Goal: Task Accomplishment & Management: Manage account settings

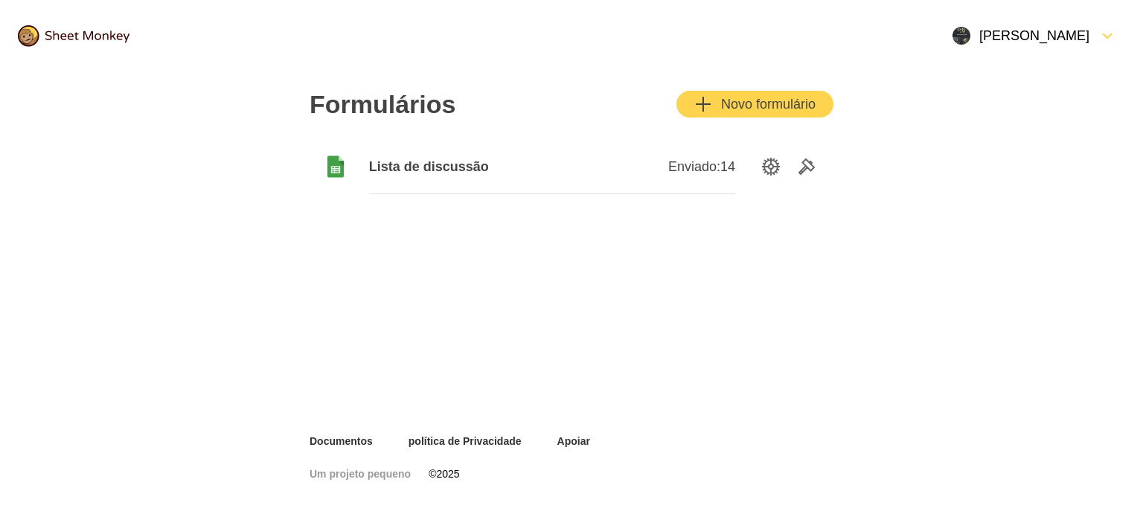
click at [94, 31] on img at bounding box center [74, 36] width 112 height 22
click at [1095, 32] on div "Abrir Menu" at bounding box center [1093, 36] width 9 height 18
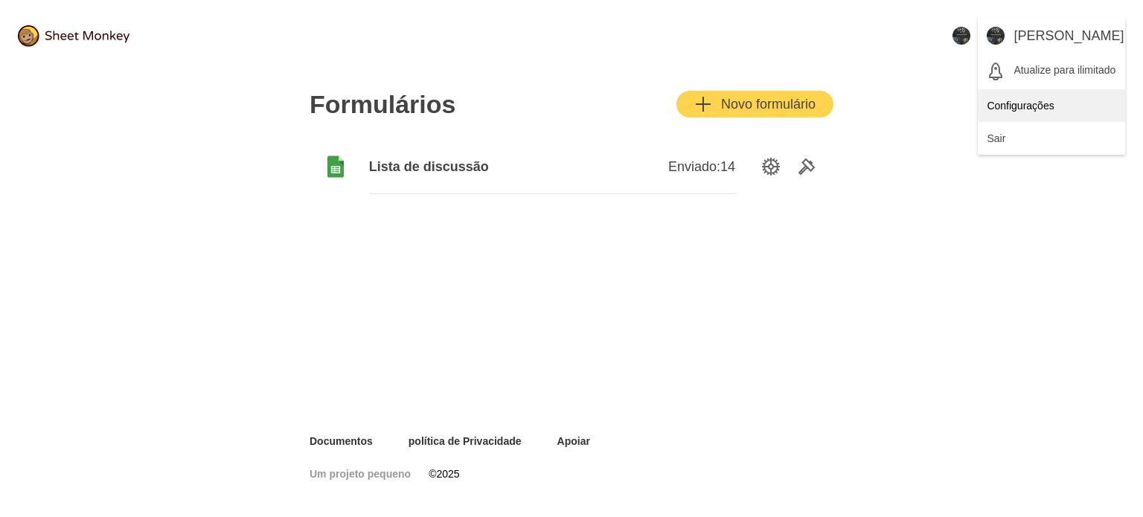
click at [1033, 107] on div "Configurações" at bounding box center [1051, 105] width 147 height 33
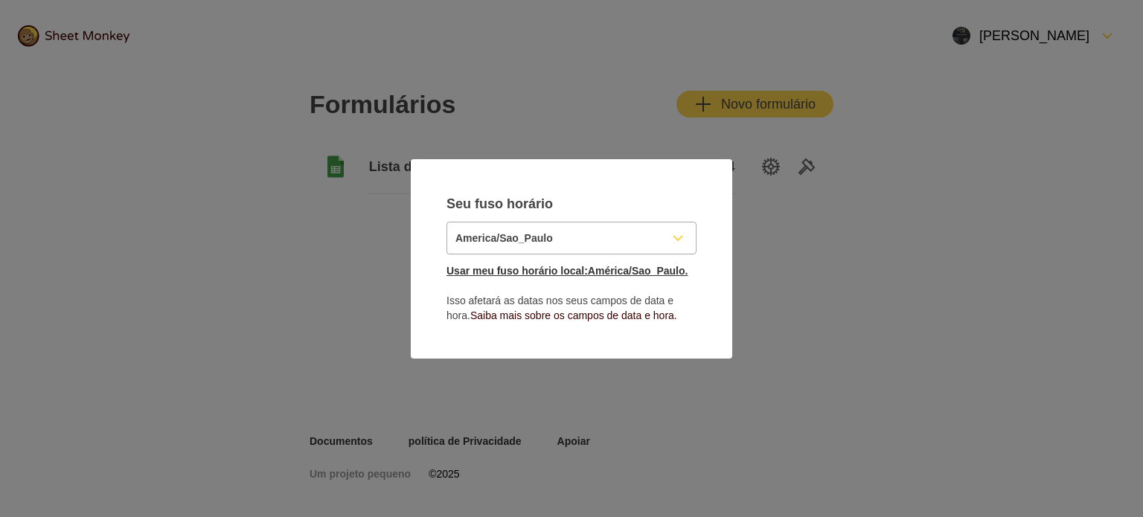
click at [515, 268] on font "Usar meu fuso horário local:" at bounding box center [516, 271] width 141 height 12
click at [588, 275] on font "América/Sao_Paulo." at bounding box center [638, 271] width 100 height 12
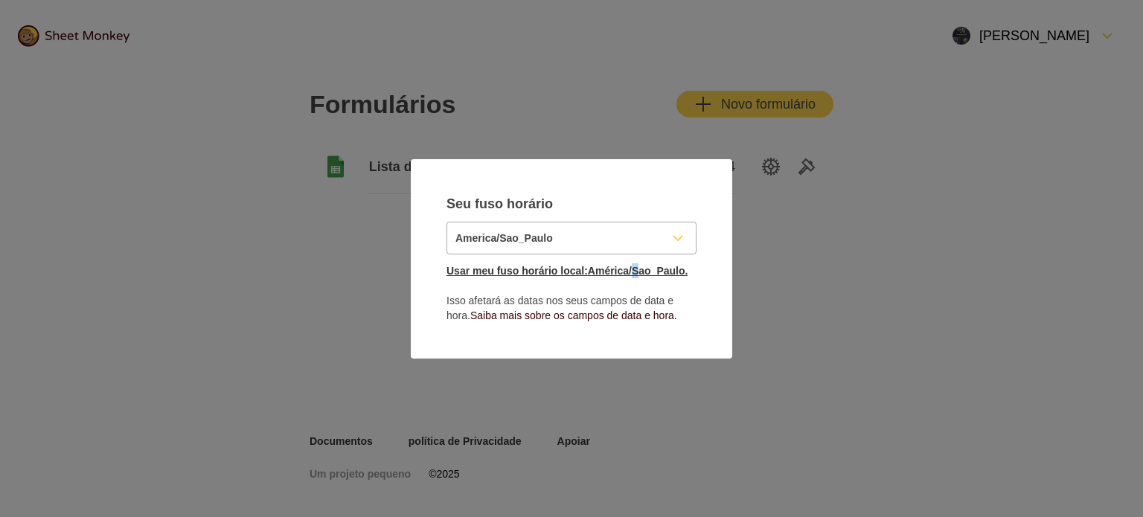
click at [588, 275] on font "América/Sao_Paulo." at bounding box center [638, 271] width 100 height 12
click at [549, 318] on font "Saiba mais sobre os campos de data e hora." at bounding box center [573, 316] width 207 height 12
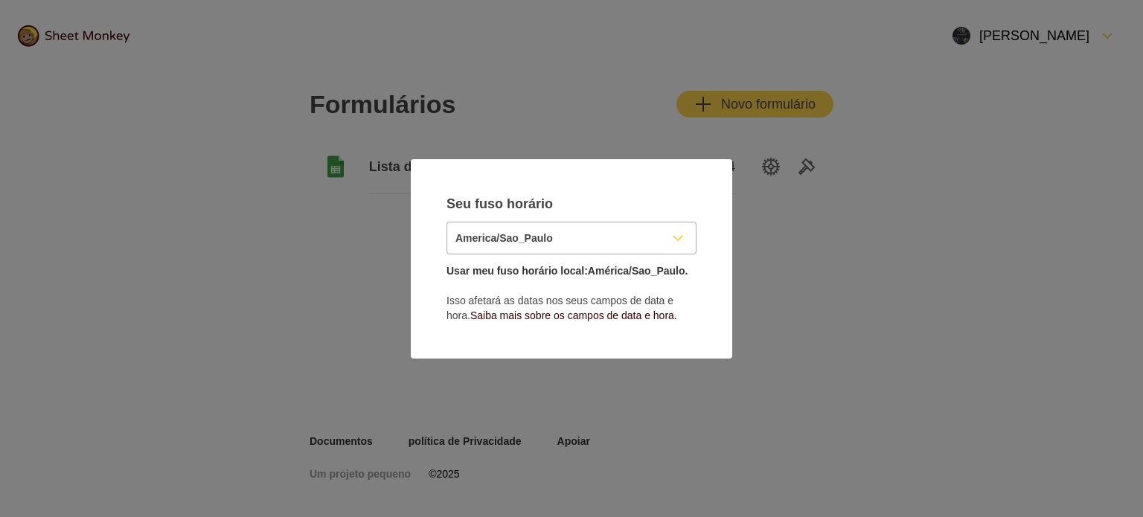
click at [583, 225] on input "America/Sao_Paulo" at bounding box center [553, 237] width 213 height 31
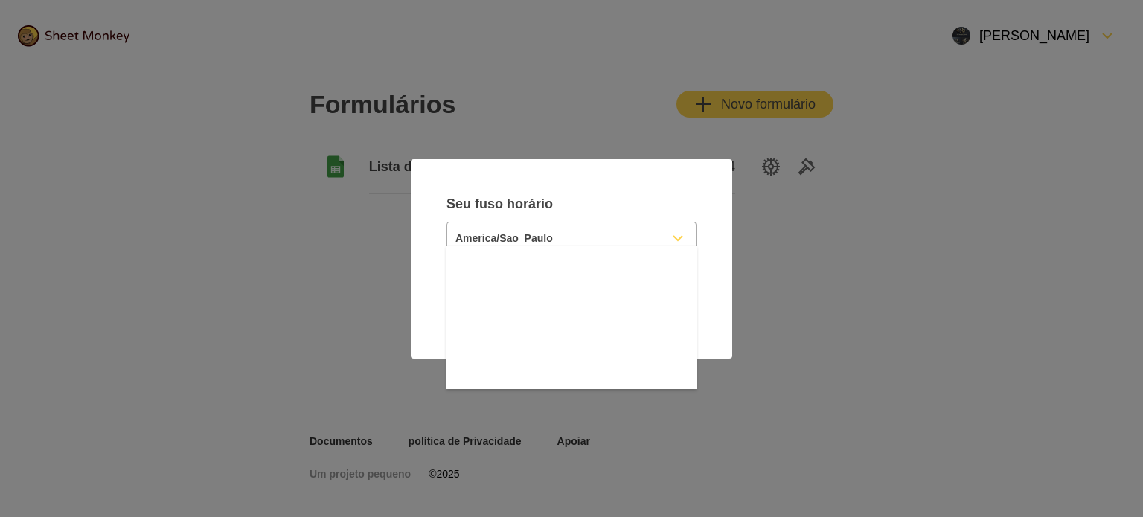
scroll to position [13142, 0]
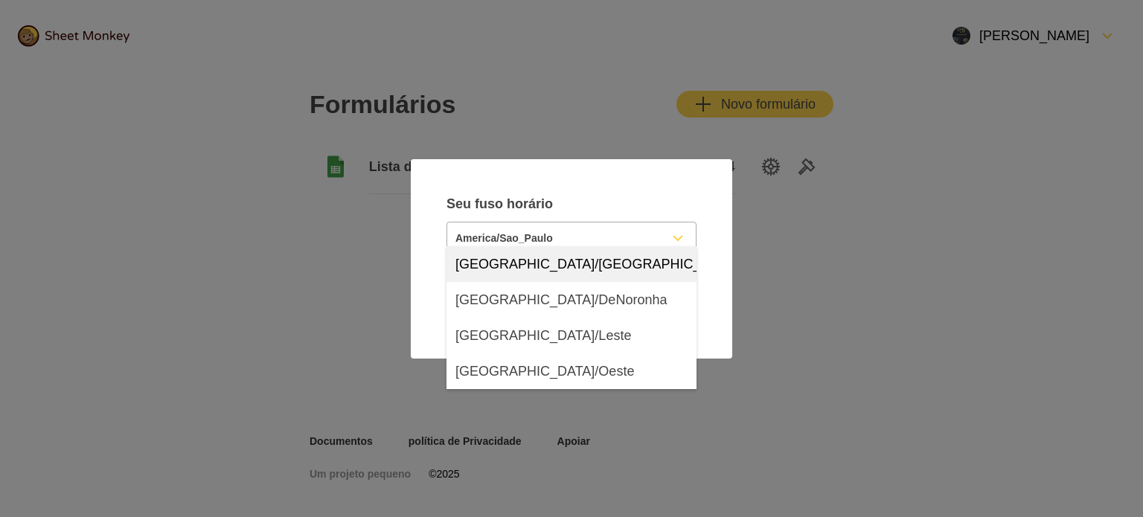
click at [566, 272] on div "Brasil/Acre" at bounding box center [571, 264] width 250 height 36
type input "America/Sao_Paulo"
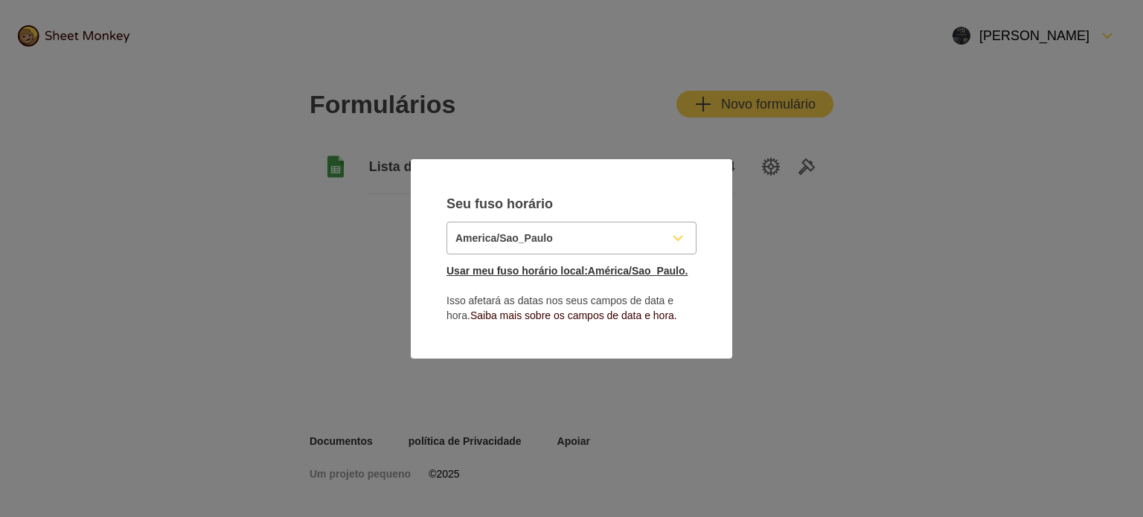
click at [521, 265] on font "Usar meu fuso horário local:" at bounding box center [516, 271] width 141 height 12
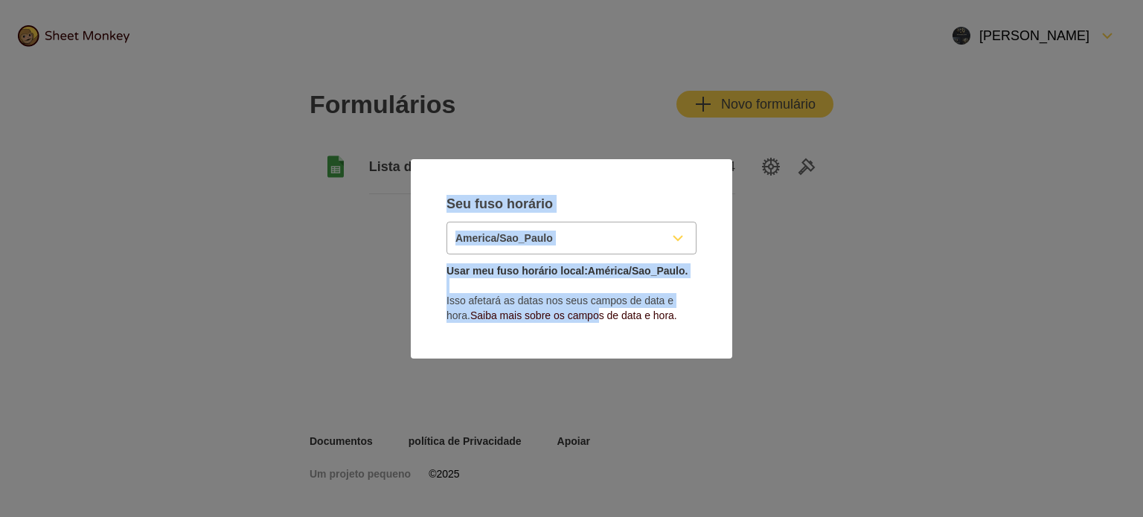
drag, startPoint x: 606, startPoint y: 337, endPoint x: 809, endPoint y: 219, distance: 234.0
click at [809, 219] on div "Seu fuso horário America/Sao_Paulo Usar meu fuso horário local: América/Sao_Pau…" at bounding box center [571, 258] width 1143 height 517
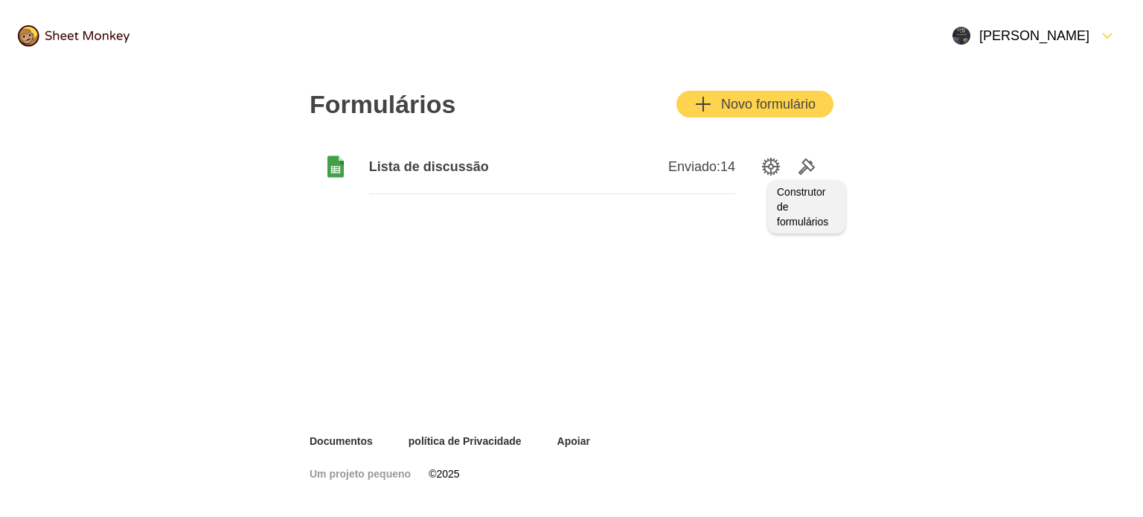
click at [799, 166] on icon "Ferramentas" at bounding box center [807, 167] width 18 height 18
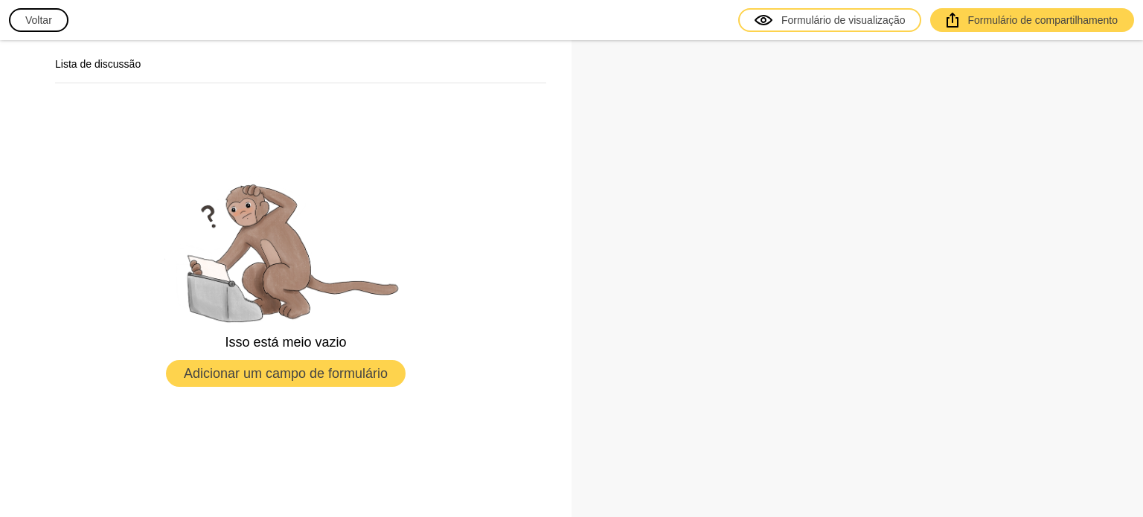
click at [321, 367] on font "Adicionar um campo de formulário" at bounding box center [286, 373] width 204 height 15
click at [983, 14] on font "Formulário de compartilhamento" at bounding box center [1042, 20] width 150 height 12
